Goal: Transaction & Acquisition: Subscribe to service/newsletter

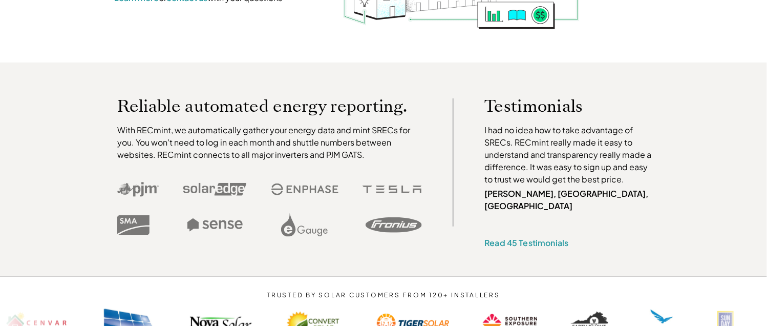
scroll to position [256, 0]
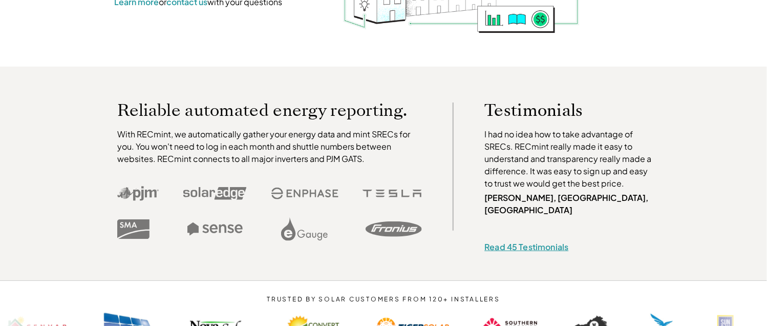
click at [504, 241] on link "Read 45 Testimonials" at bounding box center [526, 246] width 84 height 11
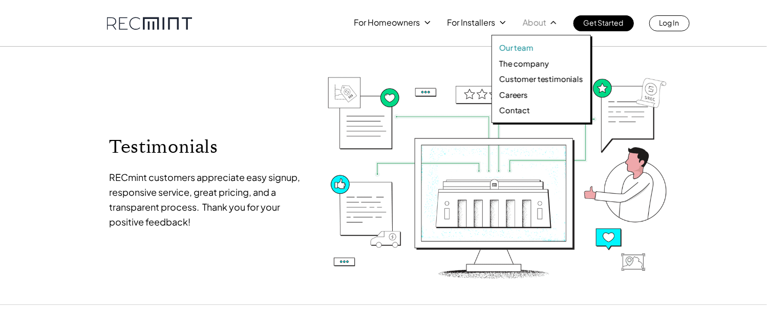
click at [506, 52] on p "Our team" at bounding box center [516, 48] width 34 height 10
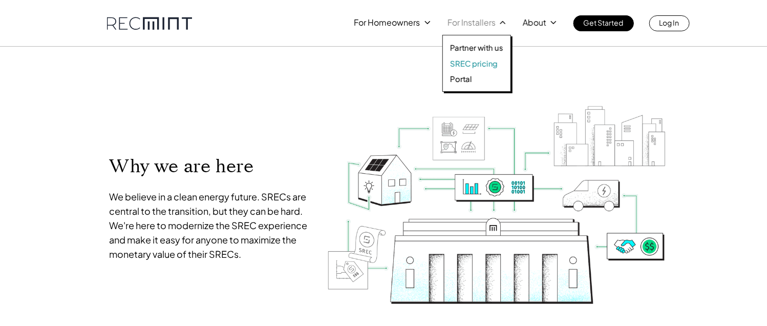
click at [463, 65] on p "SREC pricing" at bounding box center [474, 63] width 48 height 10
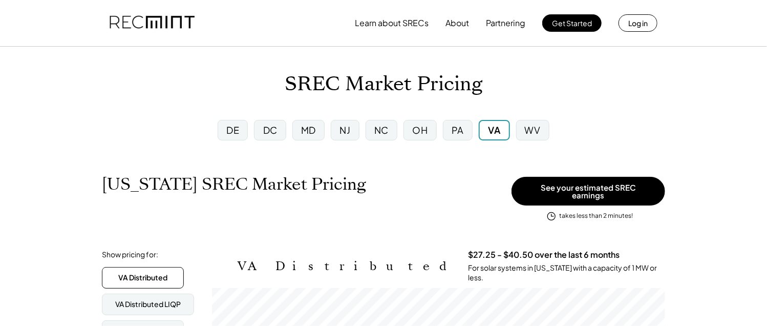
click at [239, 135] on div "DE" at bounding box center [232, 129] width 13 height 13
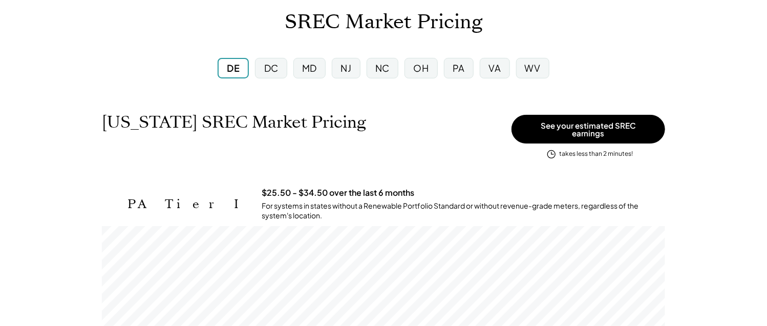
scroll to position [51, 0]
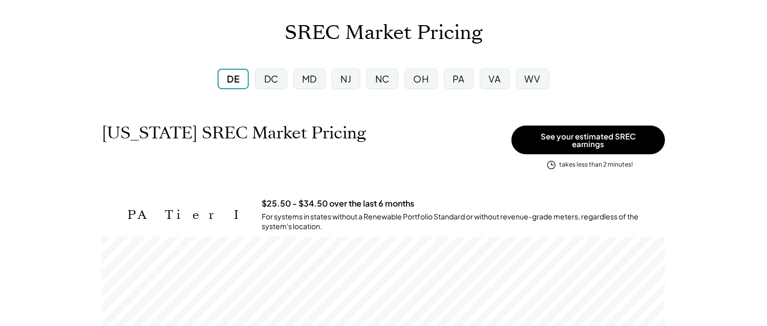
click at [273, 75] on div "DC" at bounding box center [271, 78] width 14 height 13
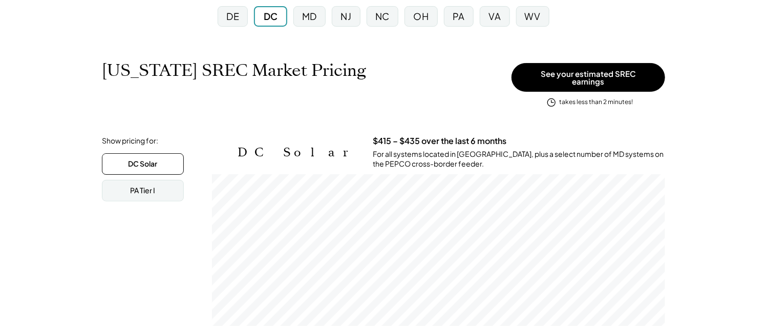
scroll to position [102, 0]
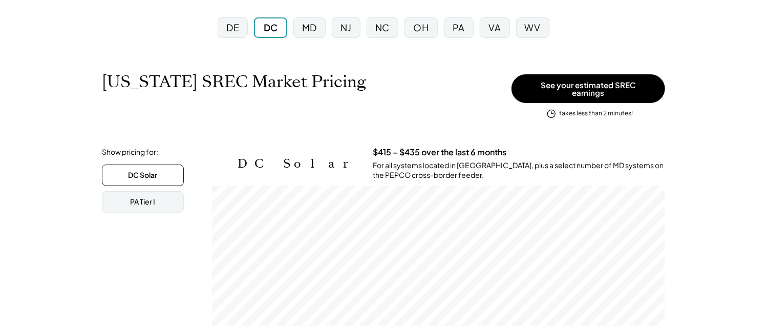
click at [304, 32] on div "MD" at bounding box center [309, 27] width 15 height 13
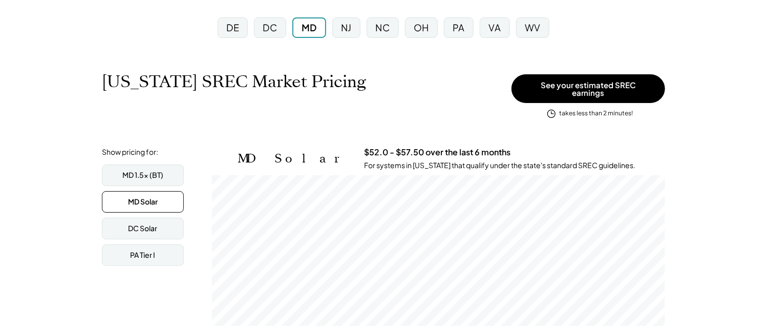
scroll to position [168, 453]
click at [239, 29] on div "DE" at bounding box center [232, 27] width 13 height 13
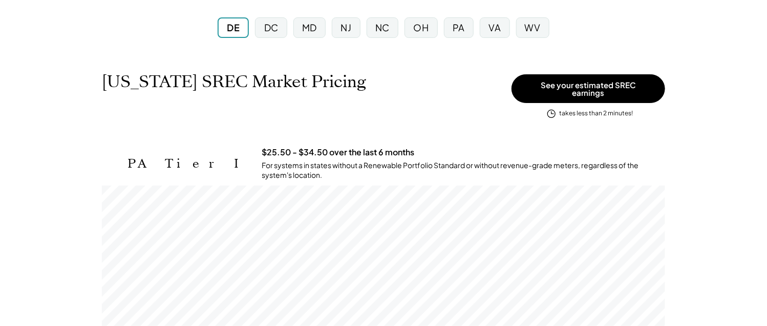
scroll to position [168, 563]
click at [269, 29] on div "DC" at bounding box center [271, 27] width 14 height 13
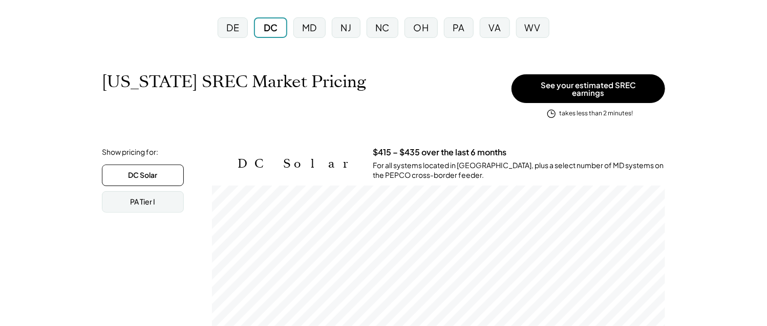
scroll to position [168, 453]
click at [309, 28] on div "MD" at bounding box center [309, 27] width 15 height 13
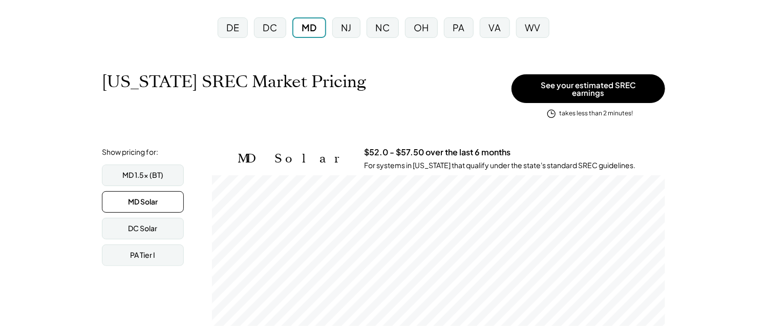
scroll to position [168, 453]
click at [351, 23] on div "NJ" at bounding box center [346, 27] width 11 height 13
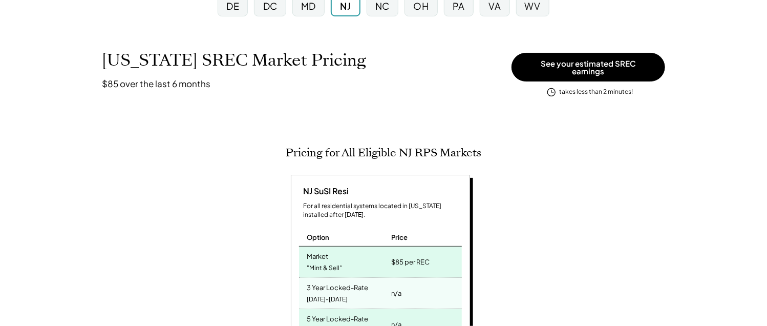
scroll to position [51, 0]
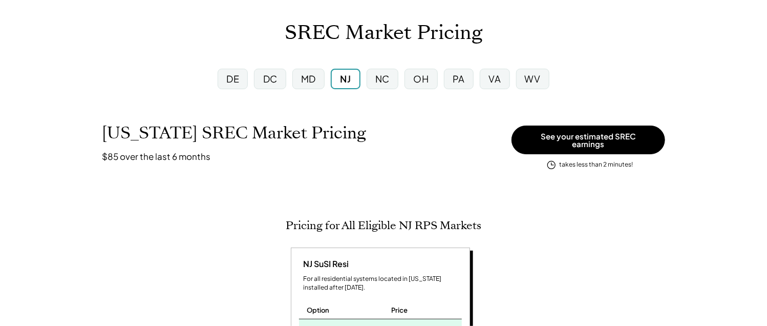
click at [383, 75] on div "NC" at bounding box center [382, 78] width 14 height 13
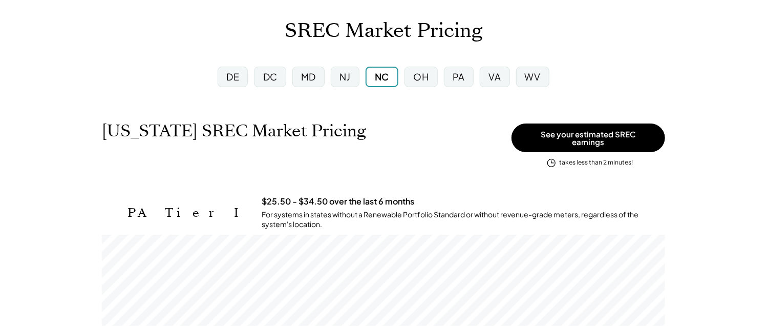
scroll to position [51, 0]
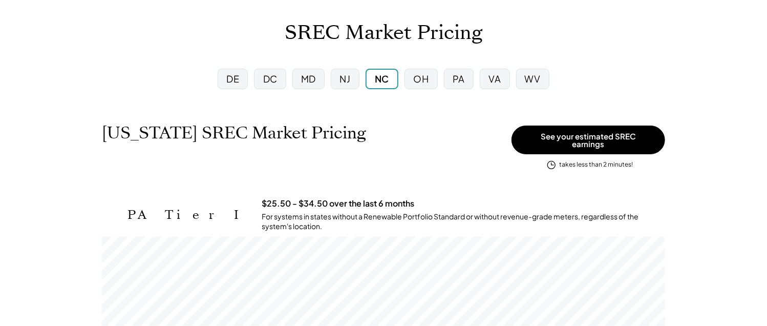
click at [418, 78] on div "OH" at bounding box center [420, 78] width 15 height 13
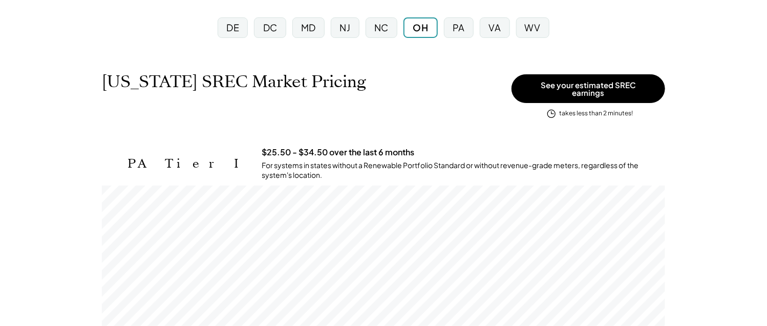
click at [463, 29] on div "PA" at bounding box center [459, 27] width 12 height 13
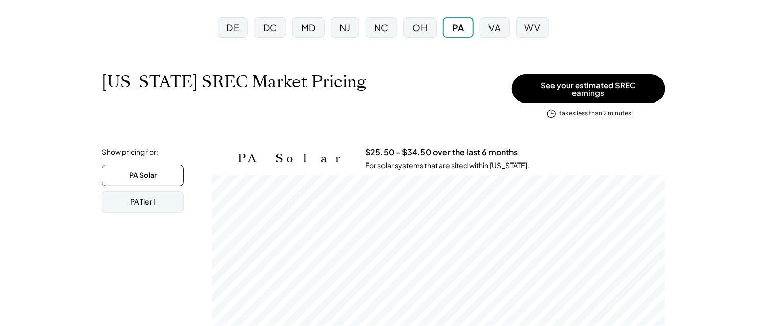
scroll to position [168, 453]
click at [494, 29] on div "VA" at bounding box center [495, 27] width 12 height 13
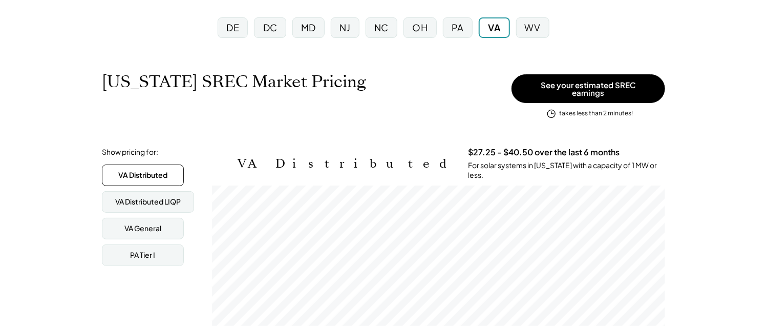
scroll to position [168, 453]
click at [529, 26] on div "WV" at bounding box center [533, 27] width 16 height 13
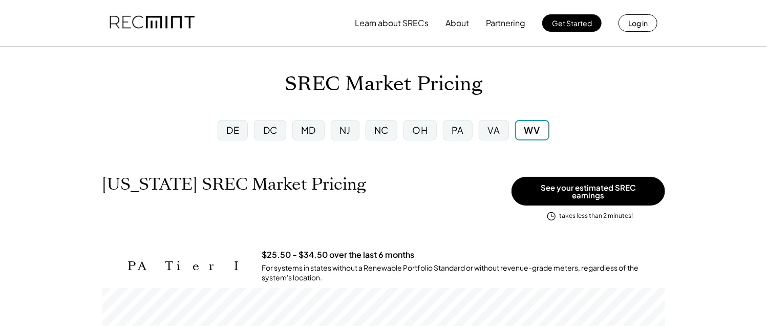
click at [493, 130] on div "VA" at bounding box center [494, 129] width 12 height 13
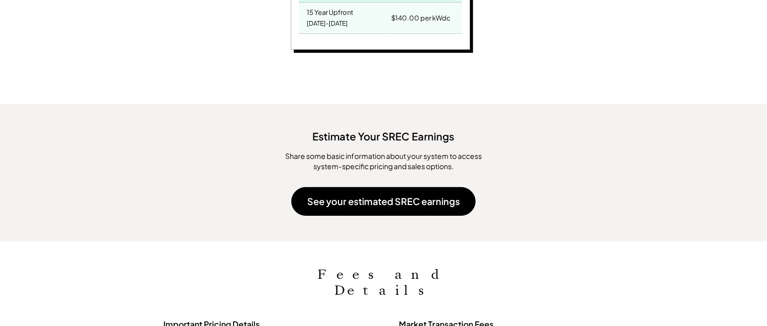
scroll to position [973, 0]
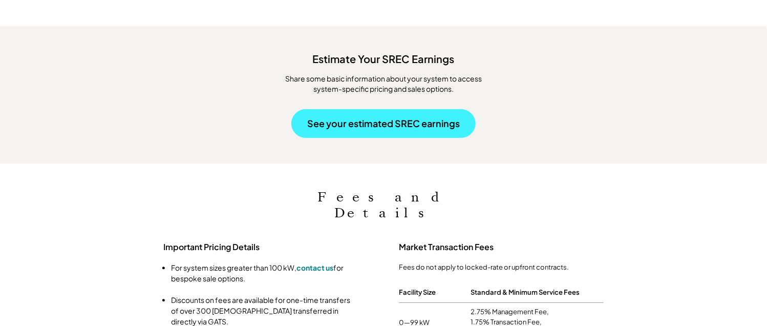
click at [356, 112] on button "See your estimated SREC earnings" at bounding box center [383, 123] width 184 height 29
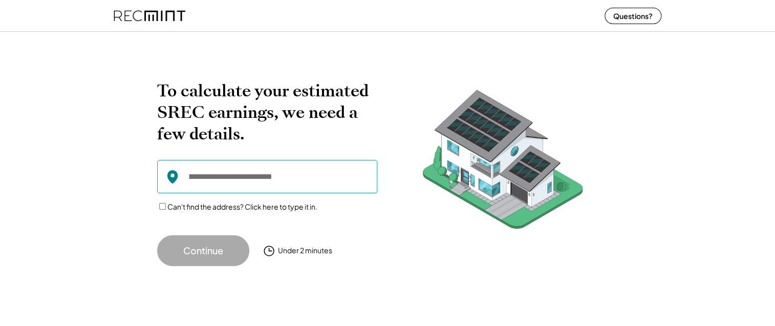
click at [217, 176] on input "input" at bounding box center [267, 176] width 220 height 33
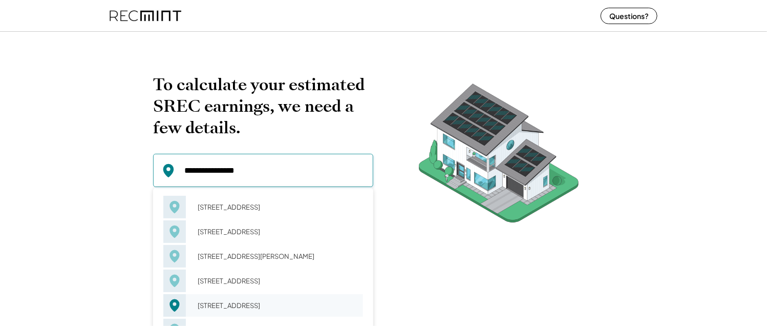
click at [248, 305] on div "[STREET_ADDRESS]" at bounding box center [277, 305] width 172 height 14
type input "**********"
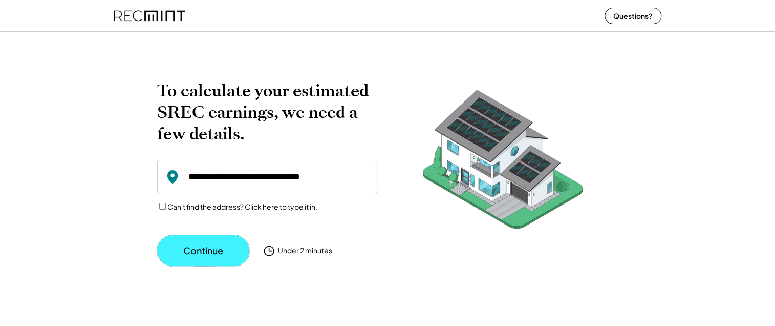
click at [225, 249] on button "Continue" at bounding box center [203, 250] width 92 height 31
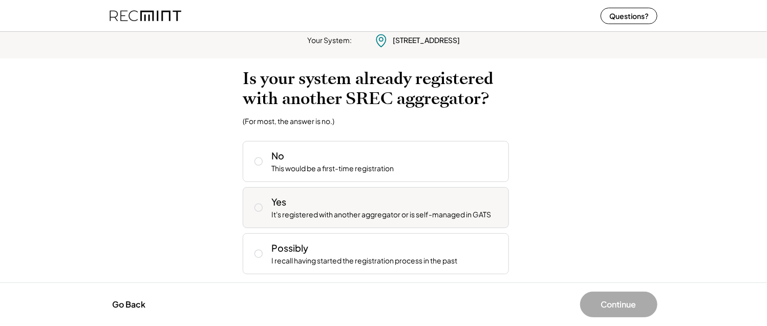
scroll to position [10, 0]
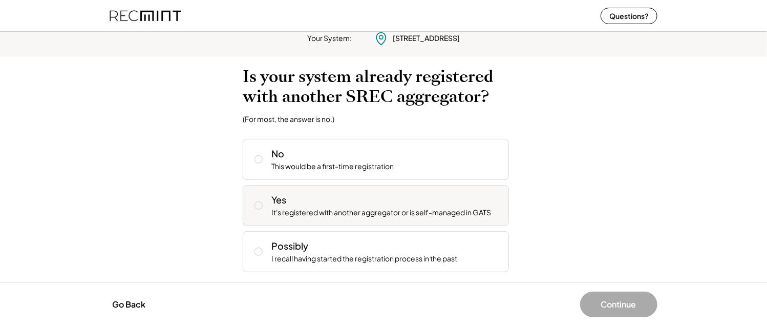
click at [263, 206] on icon at bounding box center [258, 205] width 10 height 10
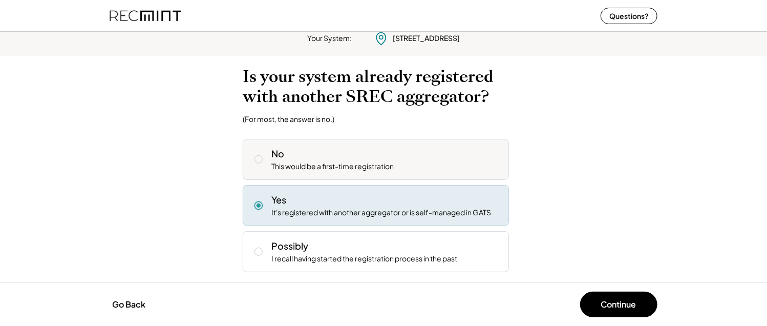
click at [259, 157] on icon at bounding box center [258, 159] width 10 height 10
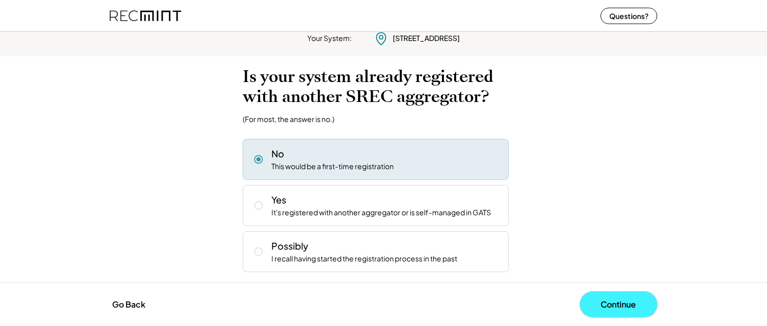
click at [619, 300] on button "Continue" at bounding box center [618, 304] width 77 height 26
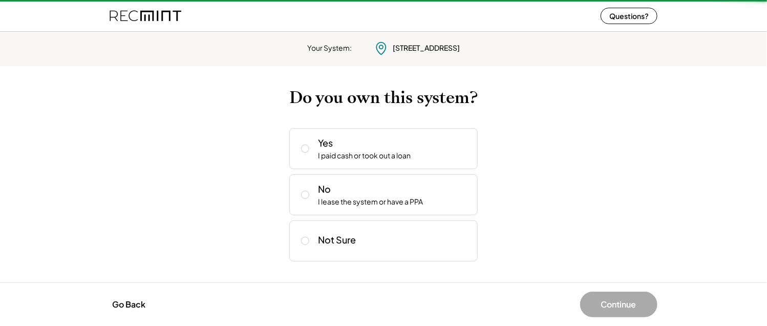
scroll to position [0, 0]
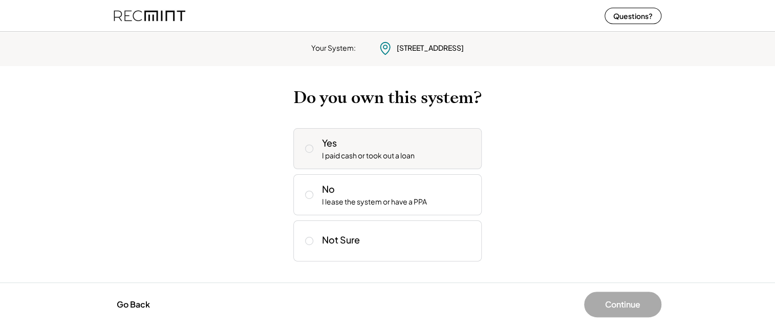
click at [307, 146] on icon at bounding box center [309, 148] width 10 height 10
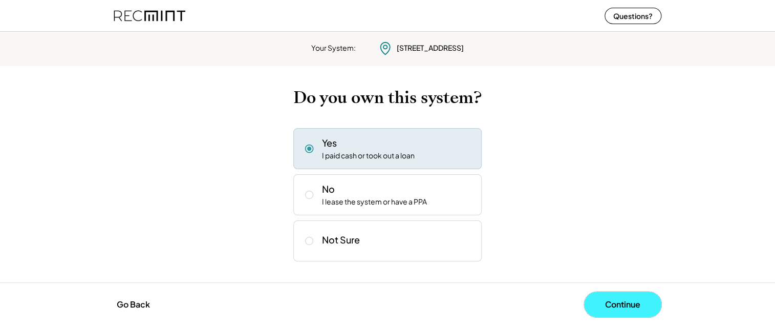
click at [612, 302] on button "Continue" at bounding box center [622, 304] width 77 height 26
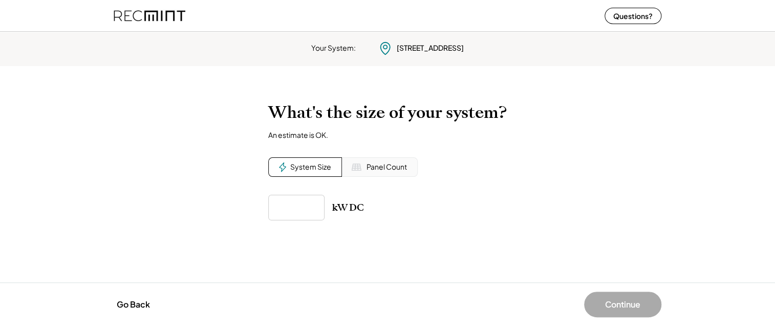
click at [375, 167] on div "Panel Count" at bounding box center [387, 167] width 40 height 10
click at [304, 204] on input "input" at bounding box center [296, 208] width 56 height 26
click at [294, 162] on div "System Size" at bounding box center [310, 167] width 41 height 10
click at [291, 201] on input "input" at bounding box center [296, 208] width 56 height 26
type input "******"
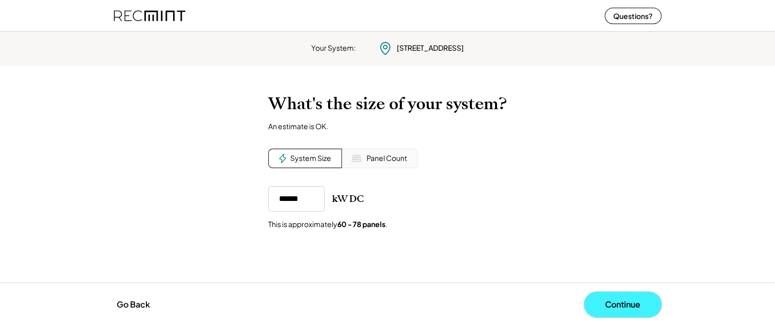
click at [611, 303] on button "Continue" at bounding box center [622, 304] width 77 height 26
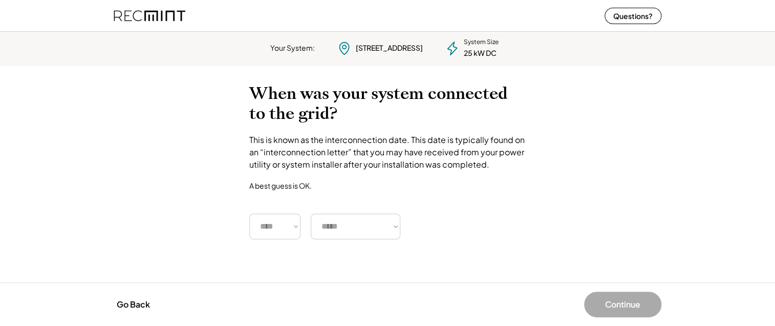
click at [384, 185] on div "When was your system connected to the grid? This is known as the interconnectio…" at bounding box center [387, 160] width 277 height 155
click at [281, 235] on select "**** **** **** **** **** **** **** **** **** **** **** **** **** **** ****" at bounding box center [274, 227] width 51 height 26
select select "****"
click at [249, 214] on select "**** **** **** **** **** **** **** **** **** **** **** **** **** **** ****" at bounding box center [274, 227] width 51 height 26
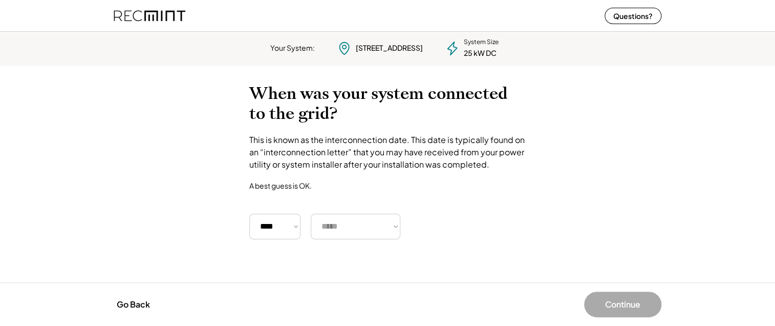
click at [333, 222] on select "***** ******* ******** ***** ***** *** **** **** ****** ********* ******* *****…" at bounding box center [356, 227] width 90 height 26
select select "******"
click at [311, 214] on select "***** ******* ******** ***** ***** *** **** **** ****** ********* ******* *****…" at bounding box center [356, 227] width 90 height 26
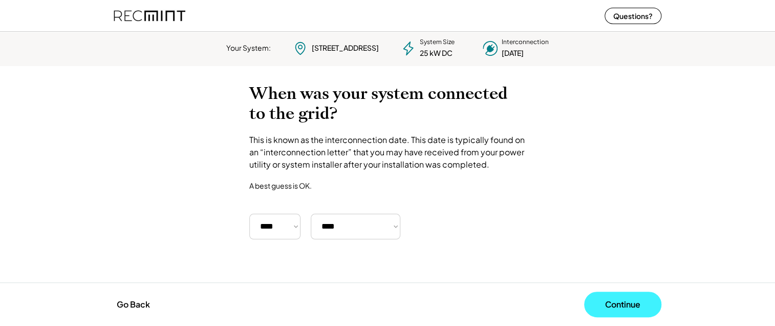
click at [606, 308] on button "Continue" at bounding box center [622, 304] width 77 height 26
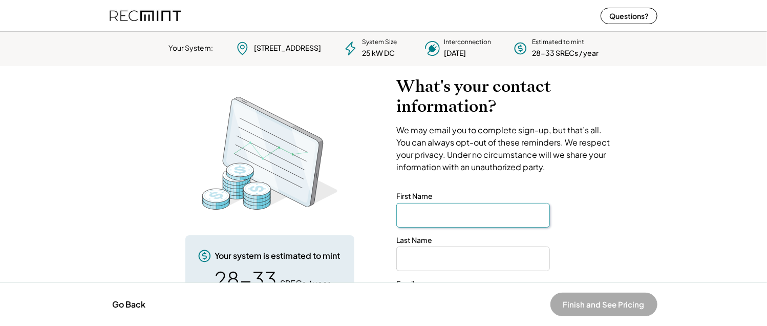
click at [434, 217] on input "input" at bounding box center [473, 215] width 154 height 25
type input "******"
type input "*******"
type input "**********"
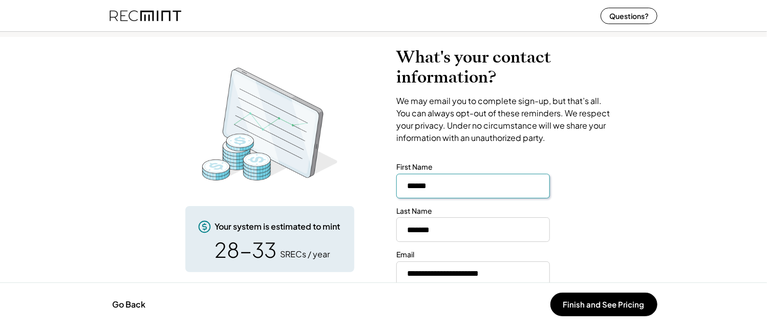
scroll to position [43, 0]
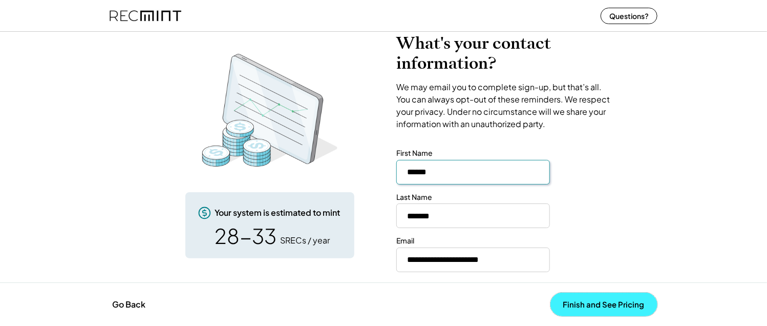
click at [598, 304] on button "Finish and See Pricing" at bounding box center [603, 304] width 107 height 24
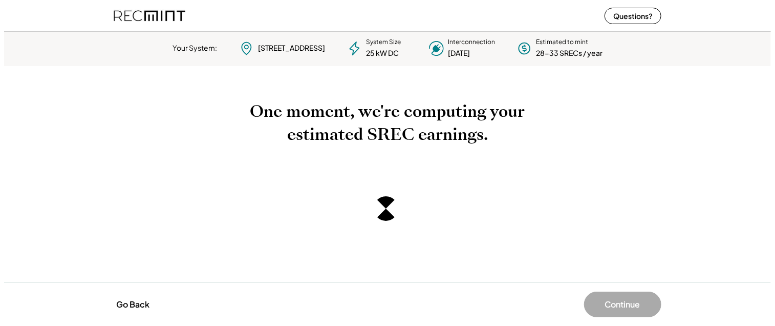
scroll to position [0, 0]
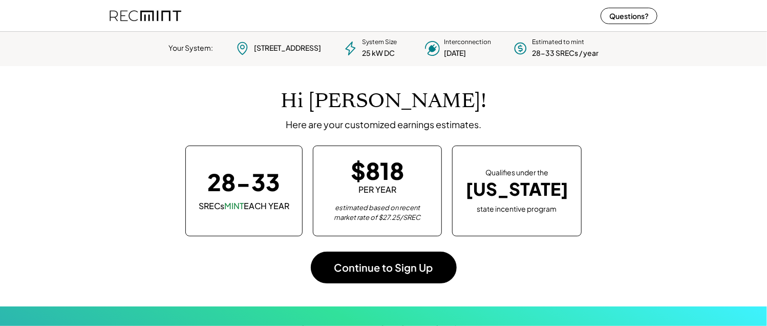
scroll to position [144, 286]
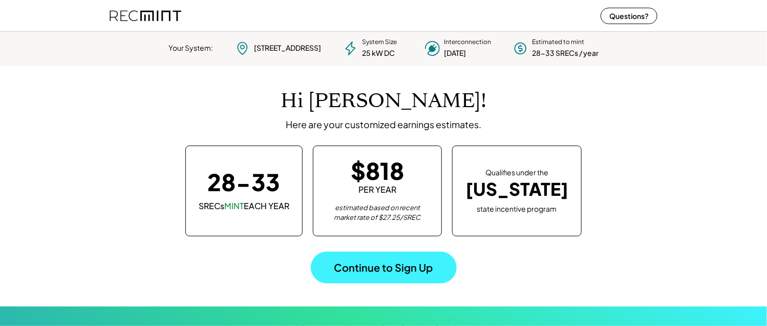
click at [401, 274] on button "Continue to Sign Up" at bounding box center [384, 267] width 146 height 32
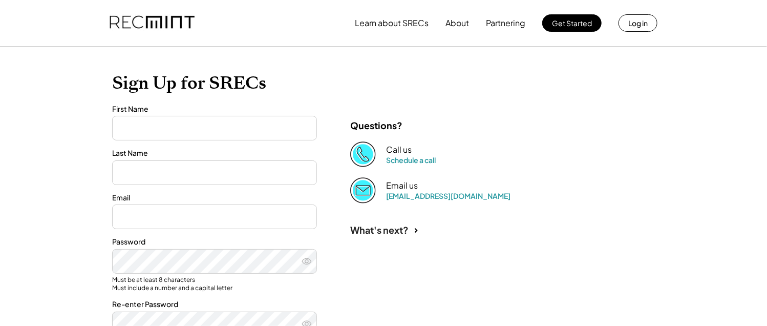
type input "******"
type input "*******"
type input "**********"
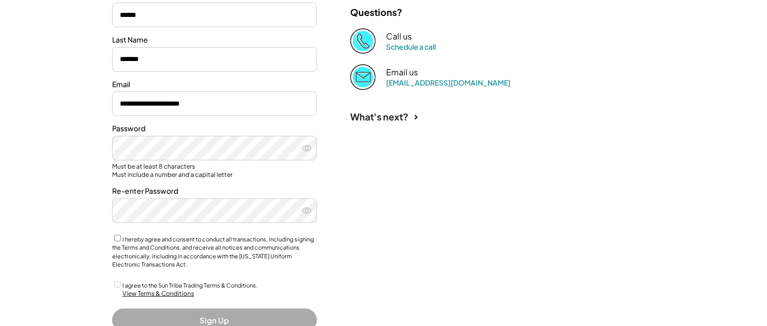
scroll to position [154, 0]
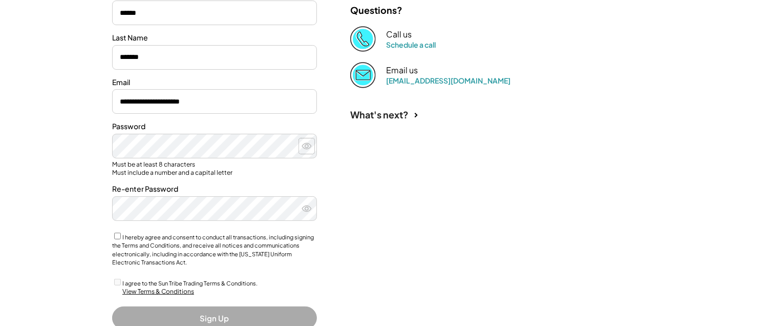
click at [304, 144] on icon at bounding box center [307, 146] width 10 height 10
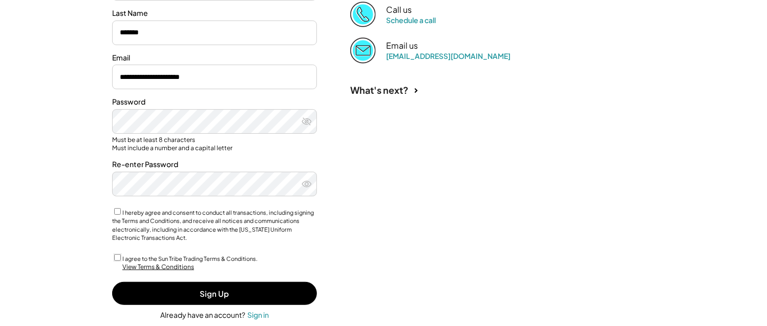
scroll to position [198, 0]
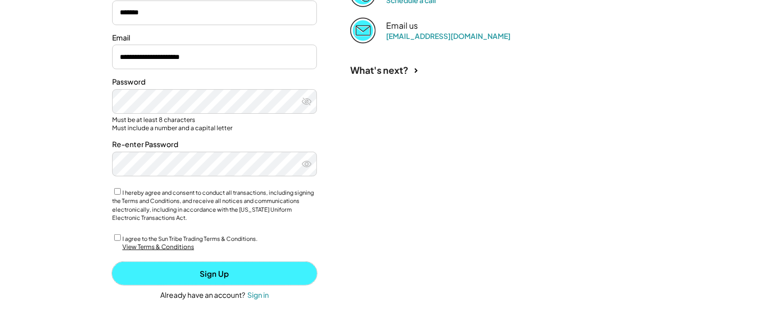
click at [226, 276] on button "Sign Up" at bounding box center [214, 273] width 205 height 23
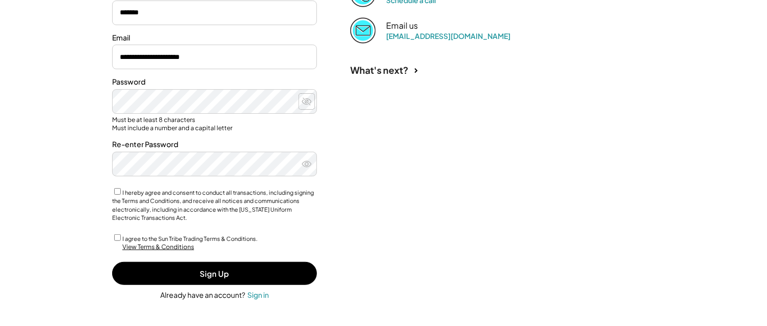
click at [307, 103] on icon at bounding box center [307, 101] width 10 height 10
click at [307, 103] on use at bounding box center [306, 101] width 9 height 6
click at [307, 163] on icon at bounding box center [307, 164] width 10 height 10
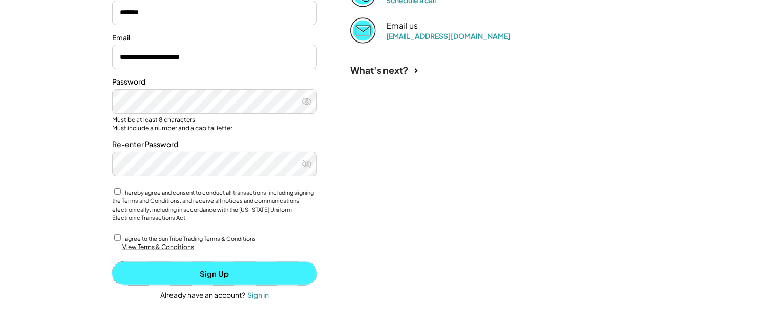
click at [226, 277] on button "Sign Up" at bounding box center [214, 273] width 205 height 23
